Goal: Task Accomplishment & Management: Manage account settings

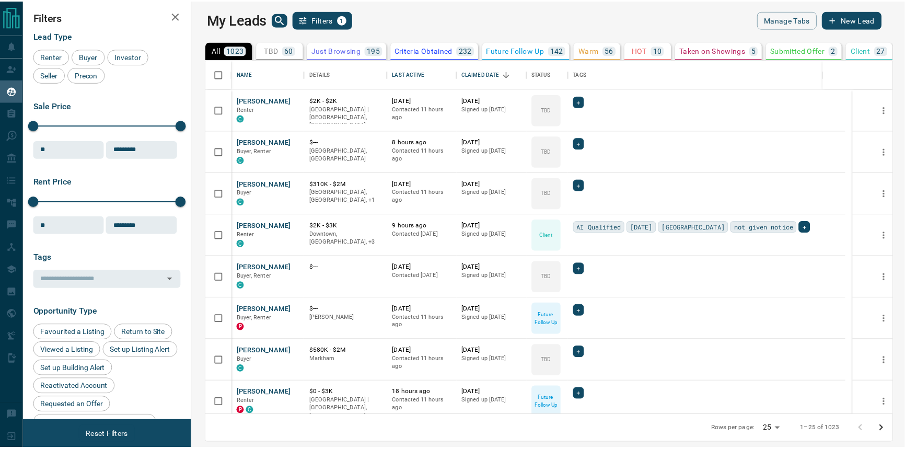
scroll to position [348, 707]
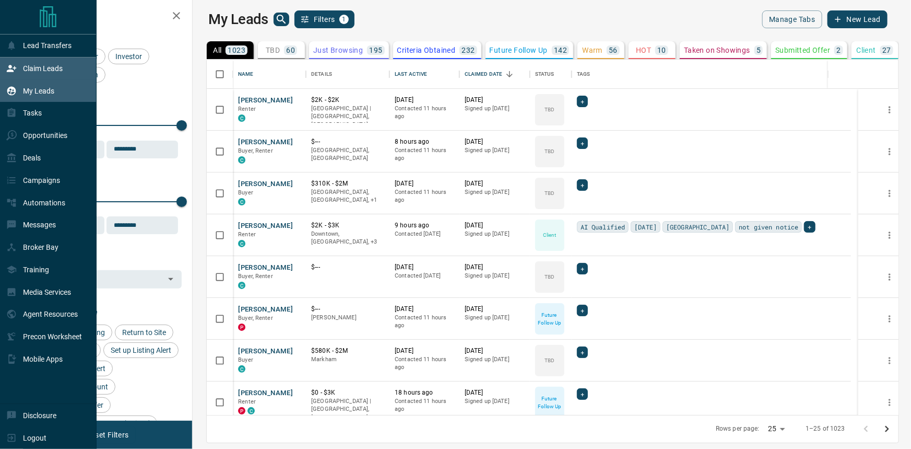
drag, startPoint x: 17, startPoint y: 71, endPoint x: 24, endPoint y: 72, distance: 6.4
click at [19, 71] on div "Claim Leads" at bounding box center [34, 68] width 56 height 17
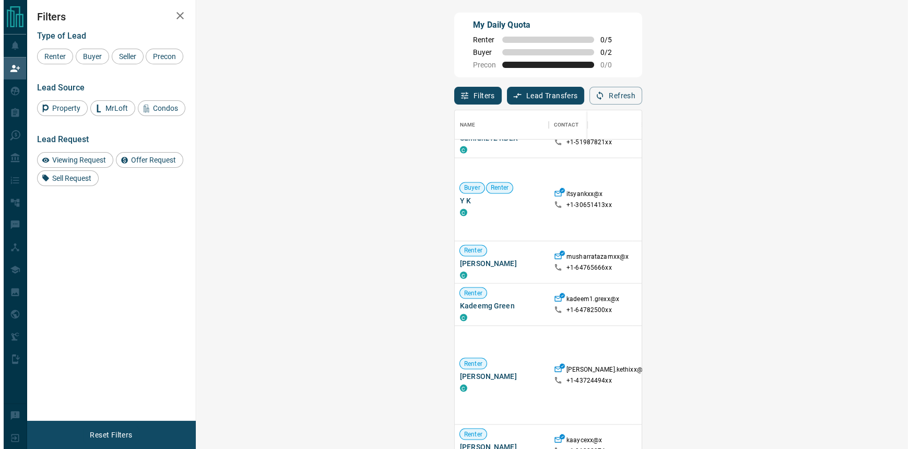
scroll to position [1920, 0]
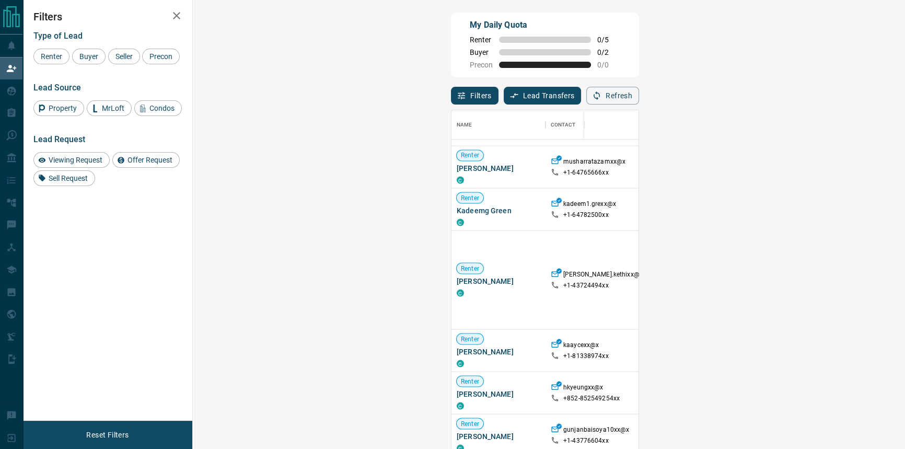
click at [854, 274] on span "Viewing Request ( 1 )" at bounding box center [882, 279] width 57 height 10
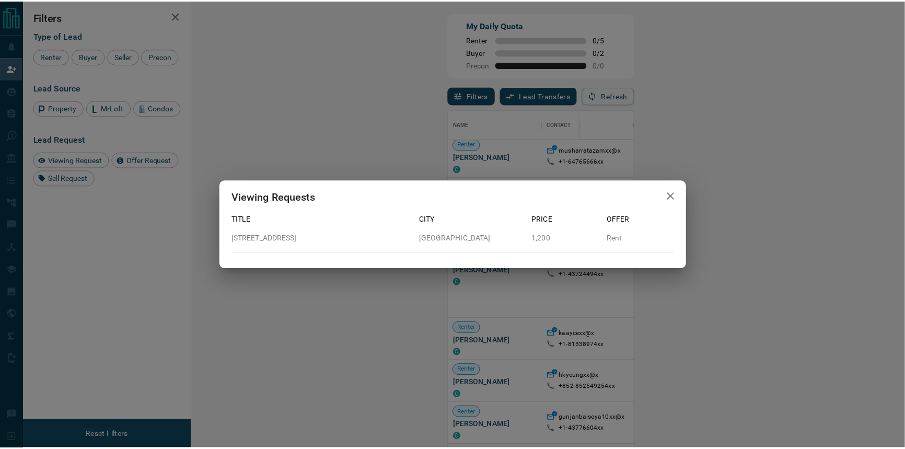
scroll to position [335, 683]
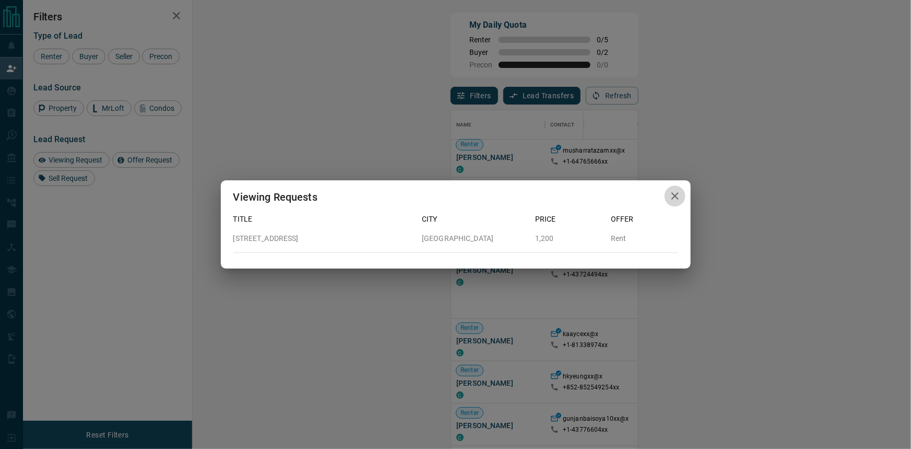
click at [672, 200] on icon "button" at bounding box center [675, 196] width 13 height 13
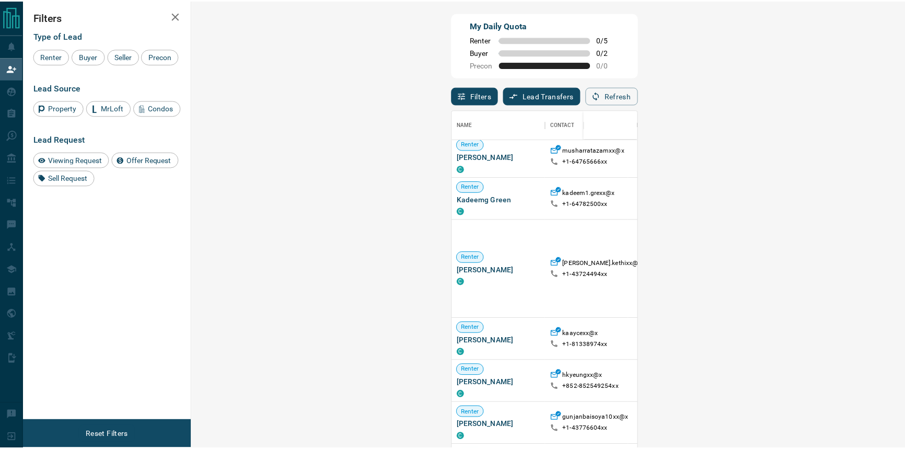
scroll to position [335, 682]
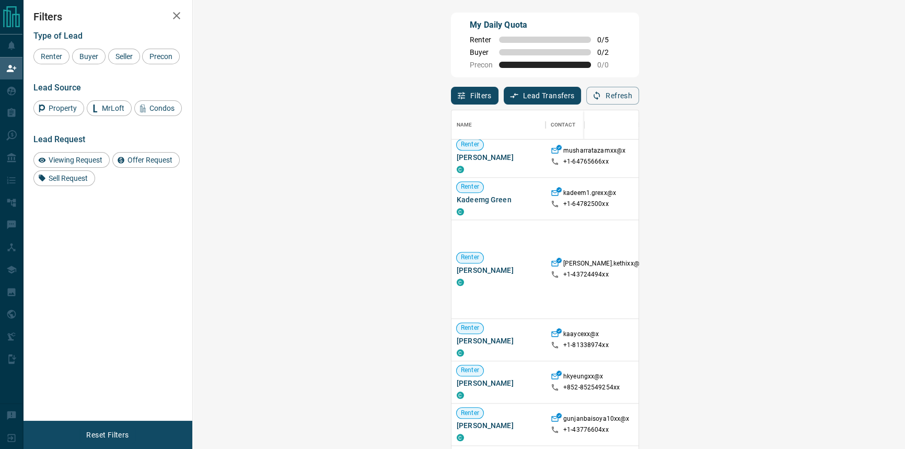
click at [160, 281] on div "Filters Type of Lead Renter Buyer Seller Precon Lead Source Property MrLoft Con…" at bounding box center [107, 210] width 169 height 420
click at [183, 286] on div "Filters Type of Lead Renter Buyer Seller Precon Lead Source Property MrLoft Con…" at bounding box center [107, 210] width 169 height 420
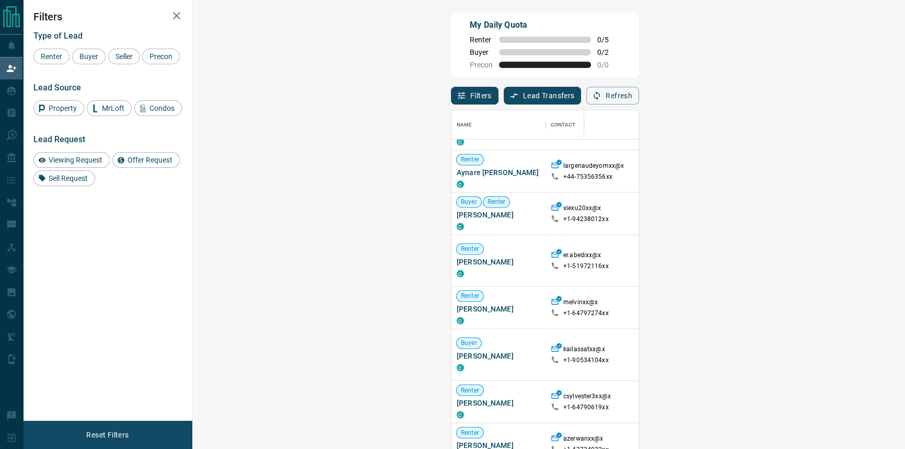
scroll to position [2585, 0]
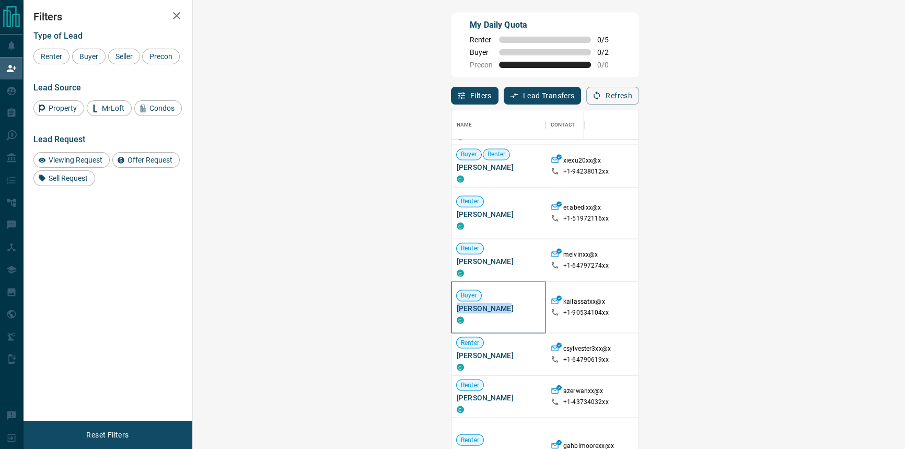
drag, startPoint x: 279, startPoint y: 292, endPoint x: 253, endPoint y: 298, distance: 26.7
click at [456, 298] on div "Buyer [PERSON_NAME] C" at bounding box center [498, 306] width 84 height 33
copy div "[PERSON_NAME]"
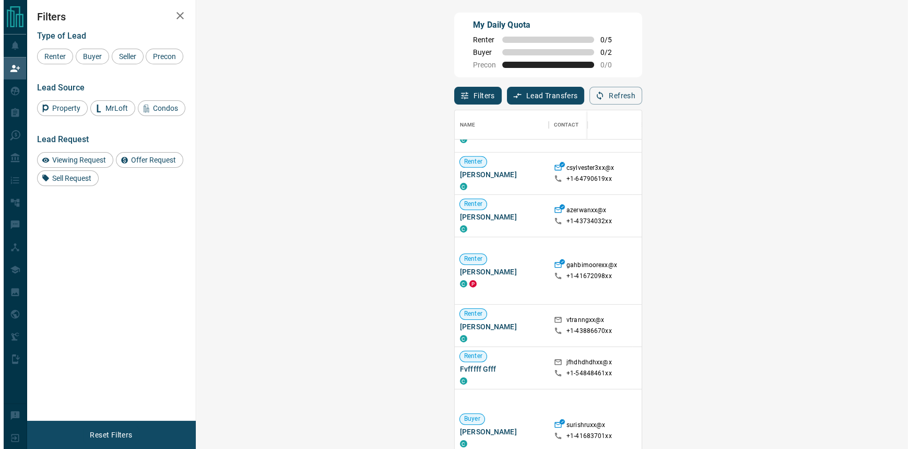
scroll to position [2754, 0]
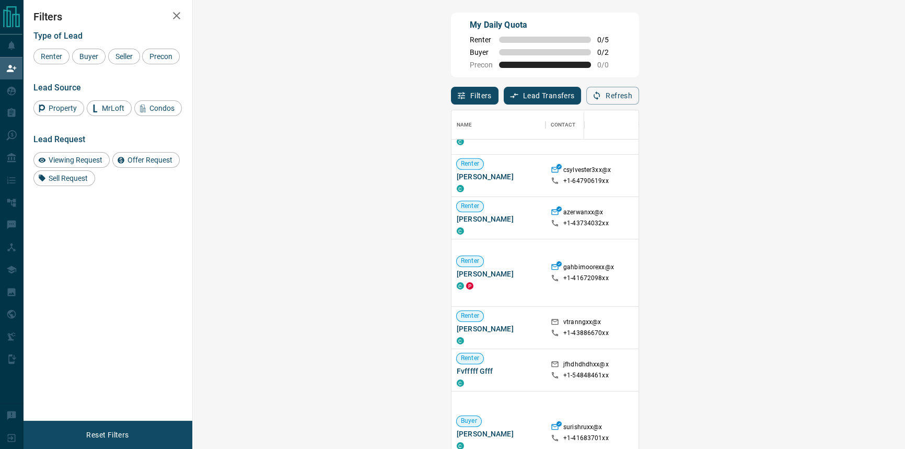
click at [854, 278] on span "Viewing Request ( 4 )" at bounding box center [882, 272] width 57 height 10
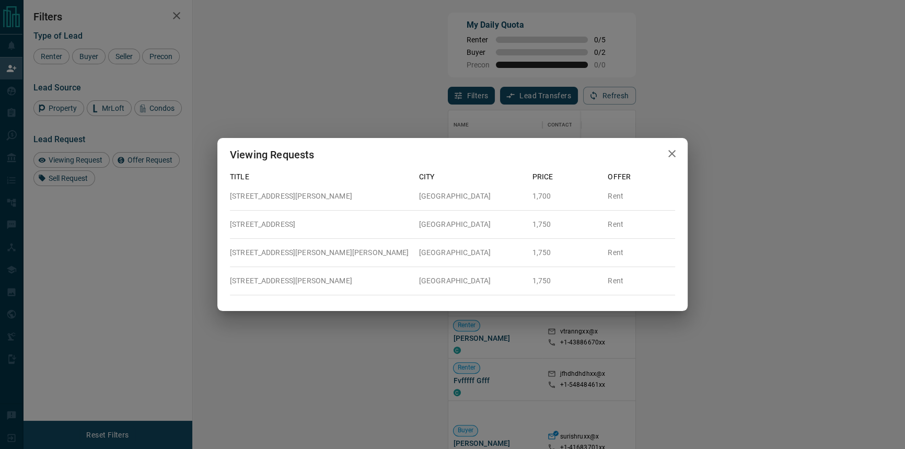
scroll to position [335, 683]
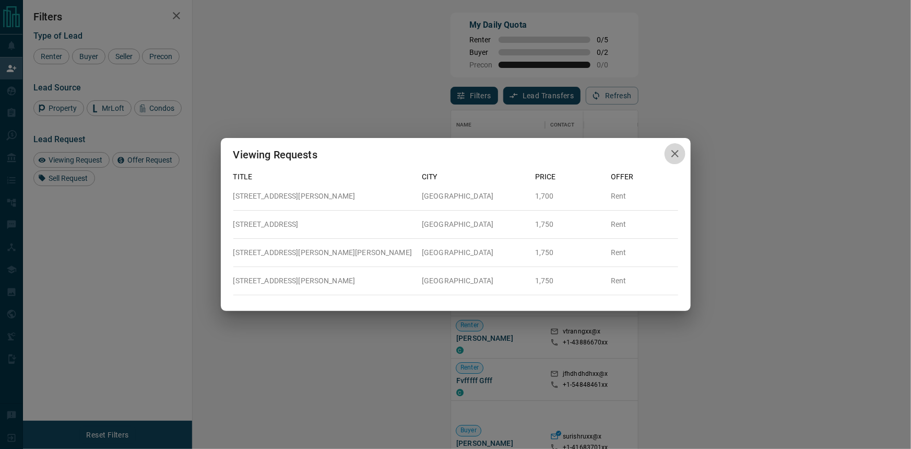
click at [670, 157] on icon "button" at bounding box center [675, 153] width 13 height 13
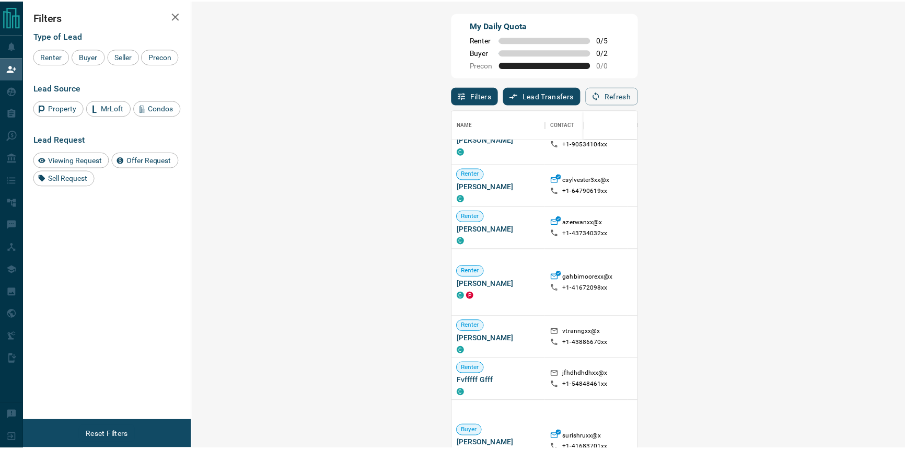
scroll to position [335, 682]
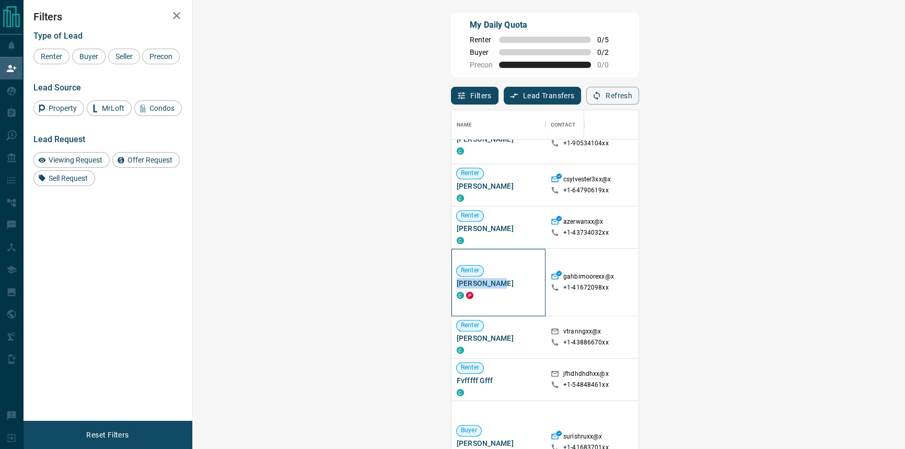
drag, startPoint x: 255, startPoint y: 273, endPoint x: 206, endPoint y: 277, distance: 49.3
click at [456, 278] on span "[PERSON_NAME]" at bounding box center [498, 283] width 84 height 10
copy span "[PERSON_NAME]"
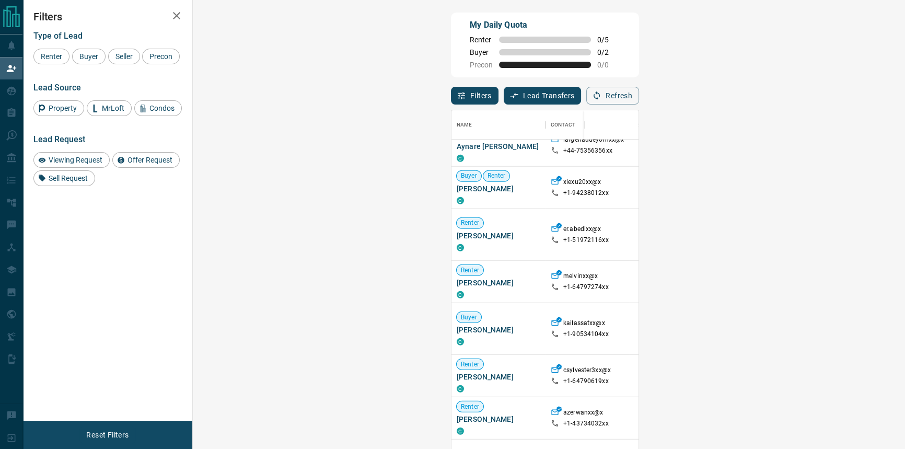
scroll to position [2611, 0]
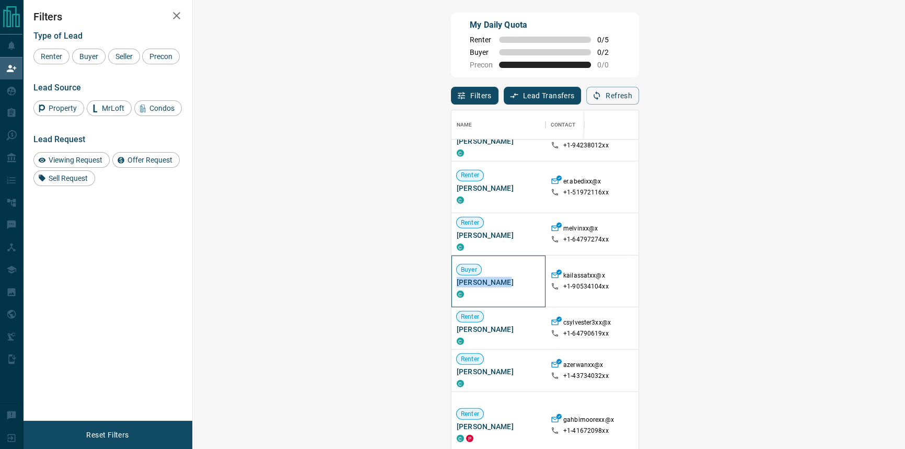
drag, startPoint x: 250, startPoint y: 275, endPoint x: 205, endPoint y: 275, distance: 45.4
click at [456, 276] on span "[PERSON_NAME]" at bounding box center [498, 281] width 84 height 10
copy span "[PERSON_NAME]"
click at [117, 332] on div "Filters Type of Lead Renter Buyer Seller Precon Lead Source Property MrLoft Con…" at bounding box center [107, 210] width 169 height 420
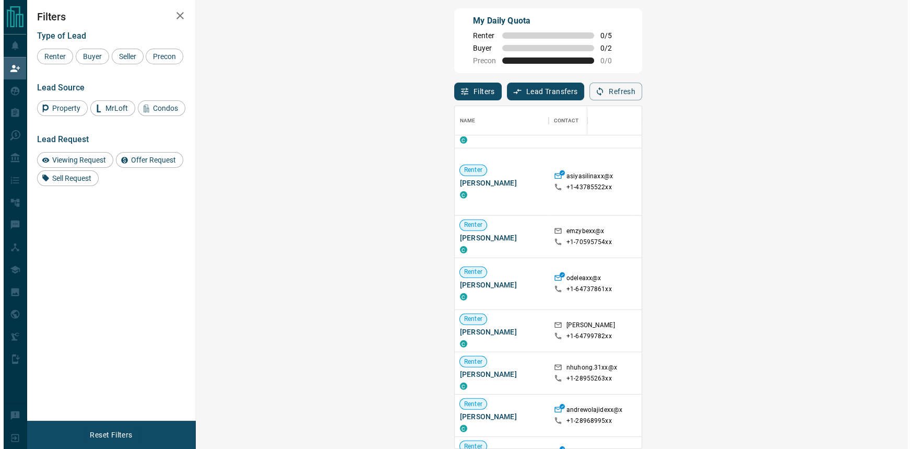
scroll to position [9639, 0]
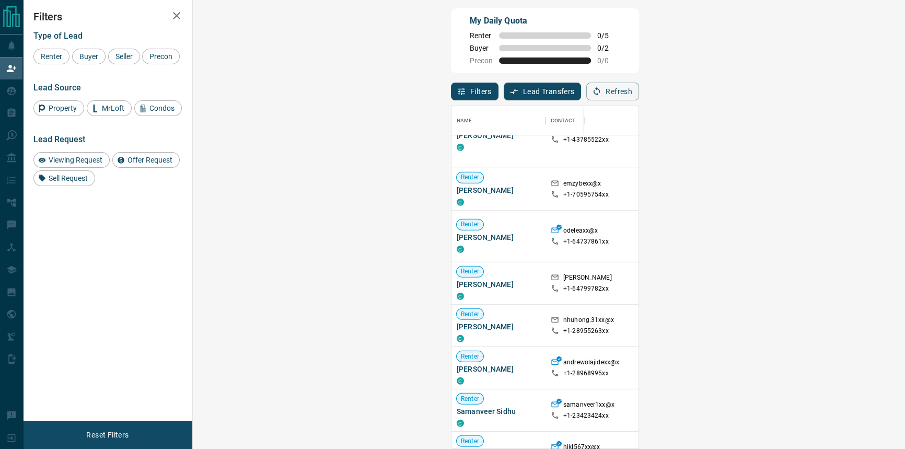
click at [854, 367] on span "Offer Request ( 1 )" at bounding box center [878, 367] width 48 height 7
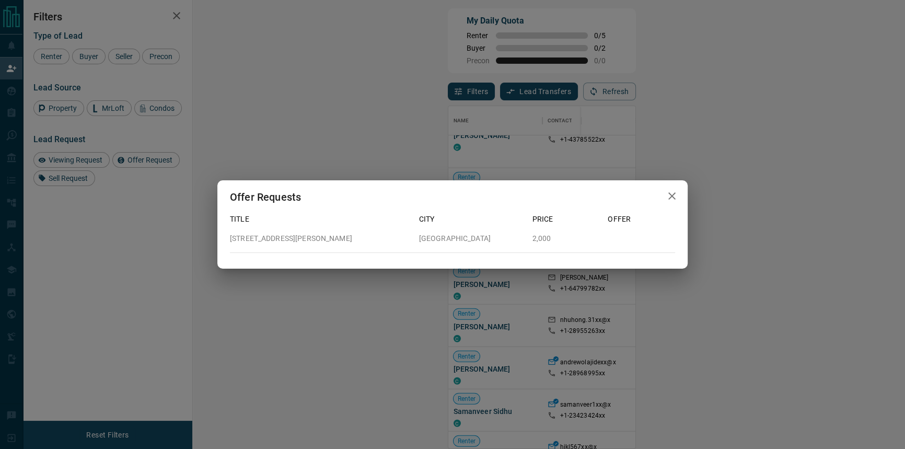
scroll to position [335, 683]
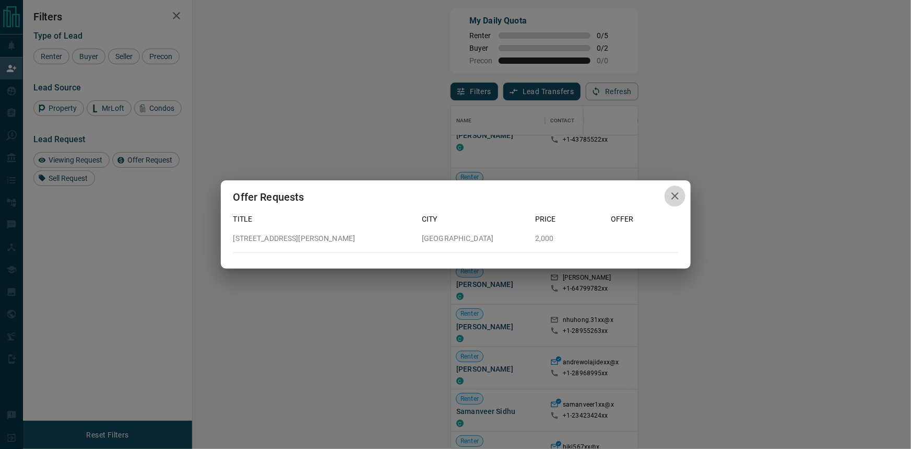
click at [671, 195] on icon "button" at bounding box center [675, 196] width 13 height 13
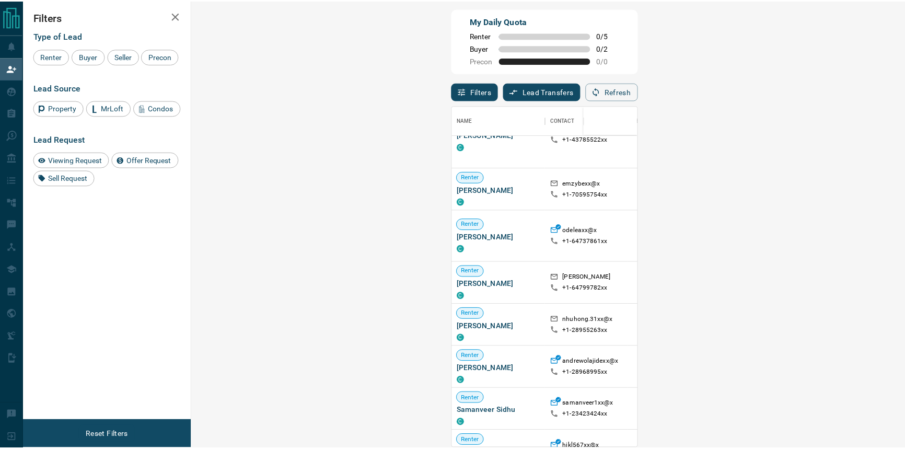
scroll to position [335, 682]
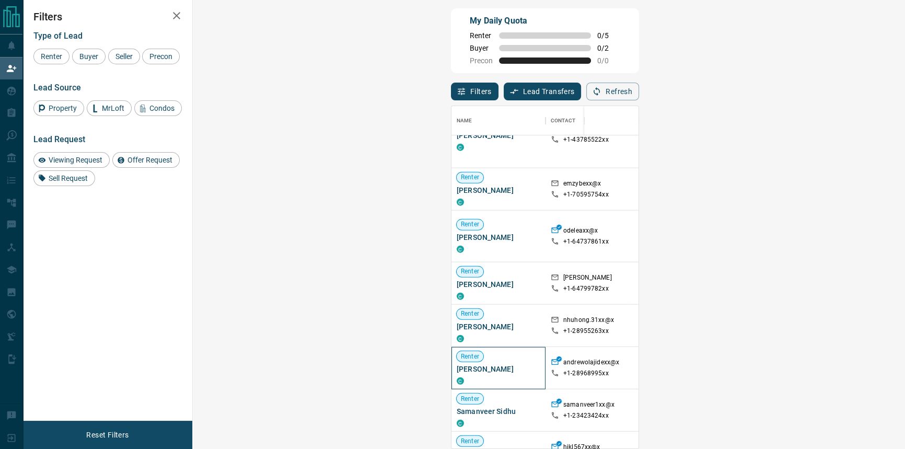
drag, startPoint x: 274, startPoint y: 366, endPoint x: 207, endPoint y: 366, distance: 66.9
click at [456, 366] on span "[PERSON_NAME]" at bounding box center [498, 369] width 84 height 10
copy span "[PERSON_NAME]"
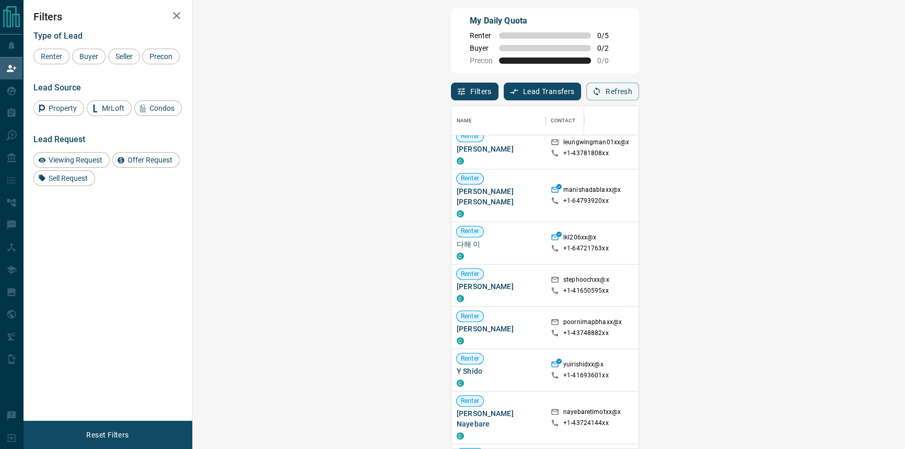
scroll to position [18030, 0]
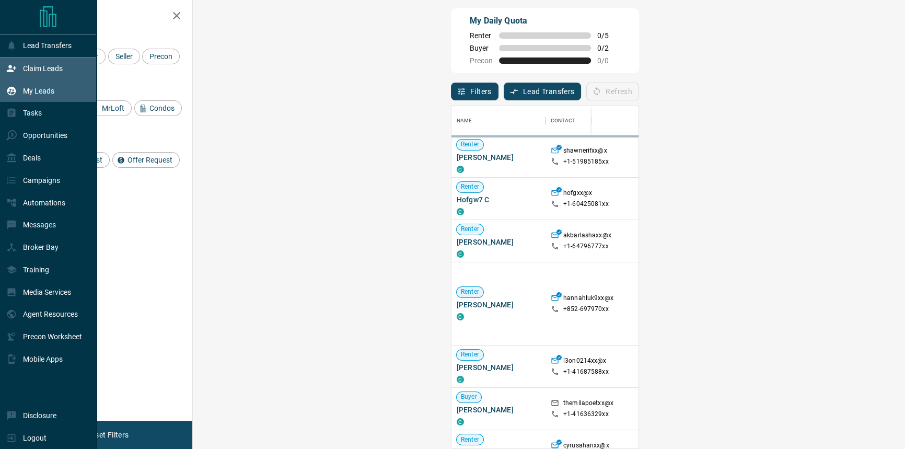
click at [15, 96] on icon at bounding box center [11, 91] width 10 height 10
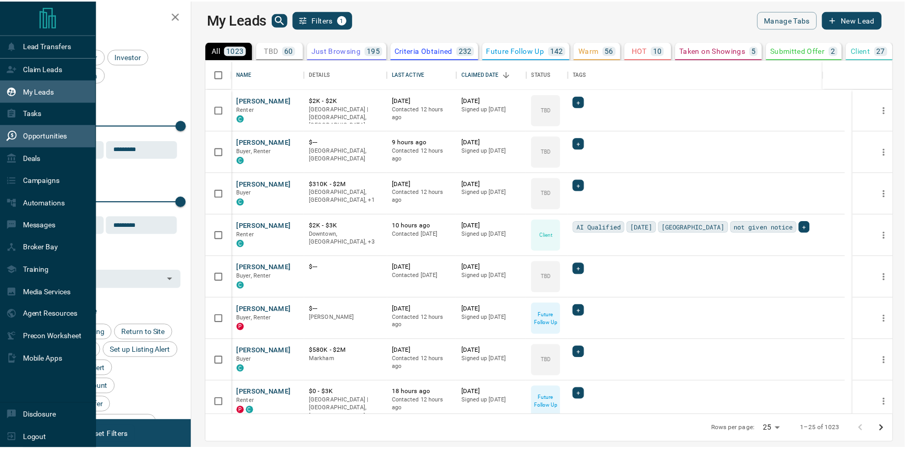
scroll to position [348, 707]
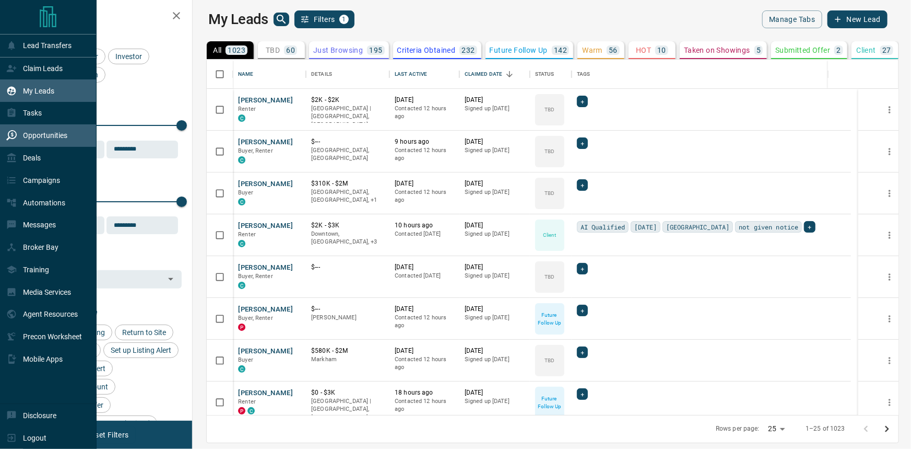
click at [55, 127] on div "Opportunities" at bounding box center [48, 135] width 97 height 22
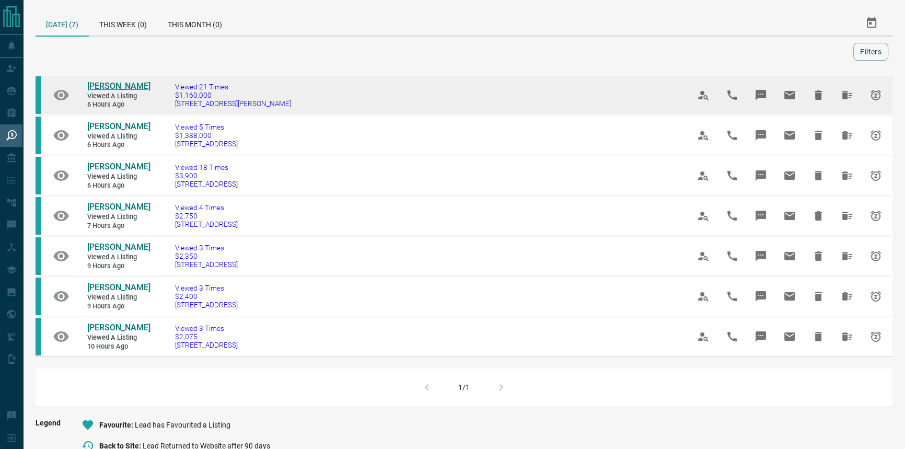
click at [98, 81] on span "[PERSON_NAME]" at bounding box center [118, 86] width 63 height 10
